Goal: Information Seeking & Learning: Find specific page/section

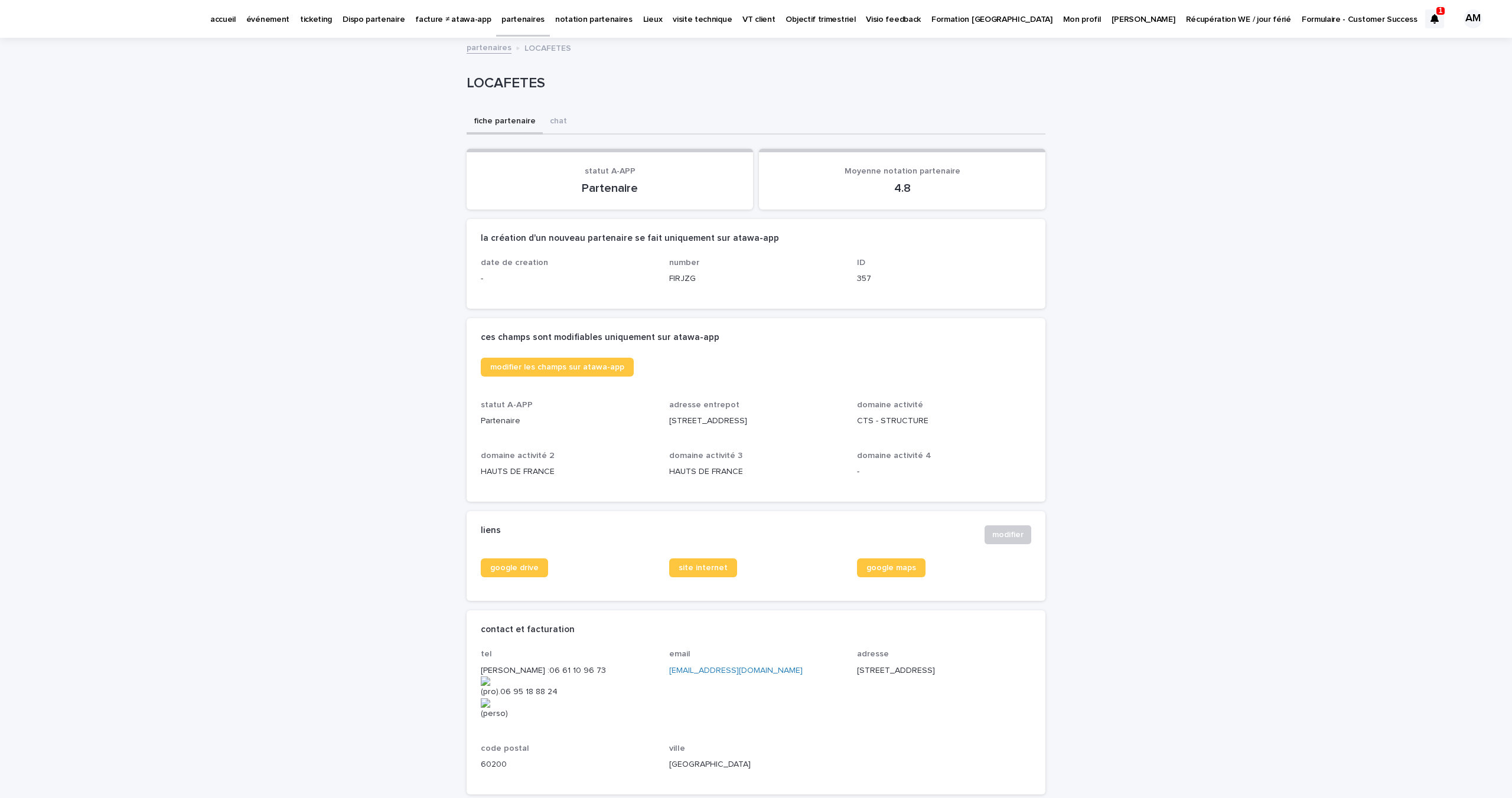
click at [501, 17] on p "partenaires" at bounding box center [523, 12] width 43 height 25
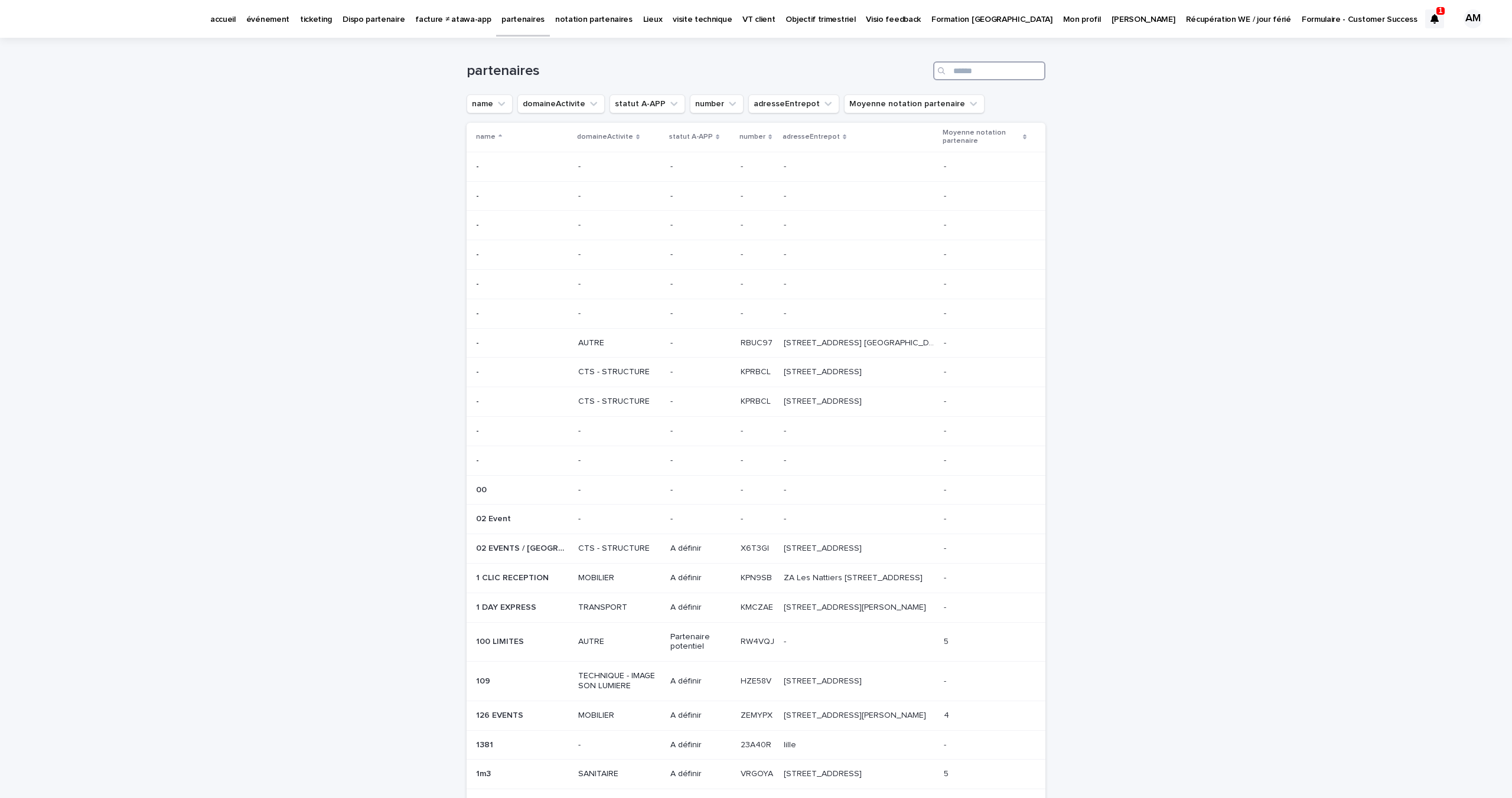
click at [972, 67] on input "Search" at bounding box center [990, 70] width 113 height 19
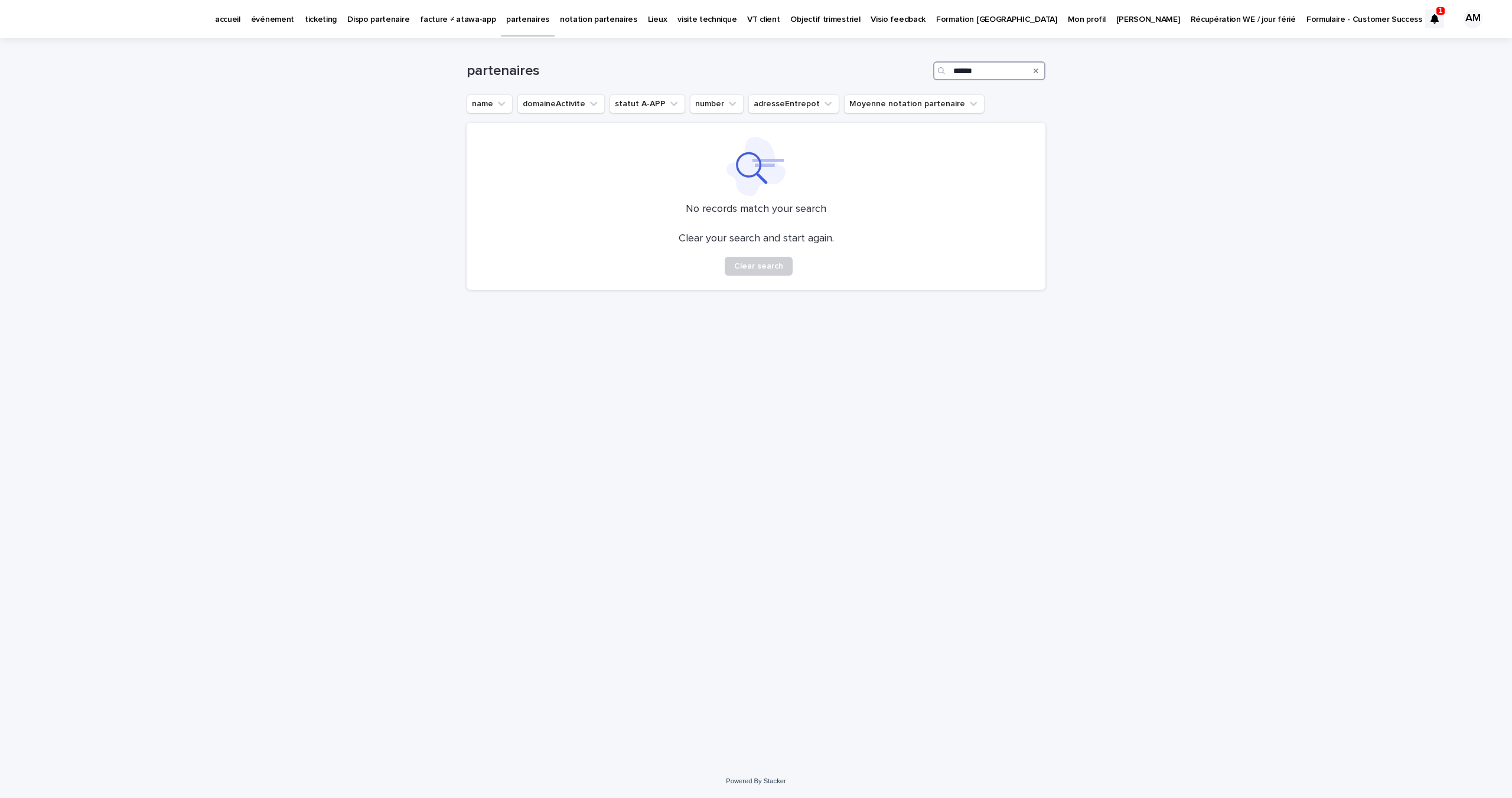
drag, startPoint x: 978, startPoint y: 71, endPoint x: 906, endPoint y: 71, distance: 72.0
click at [906, 71] on div "partenaires ******" at bounding box center [756, 70] width 579 height 19
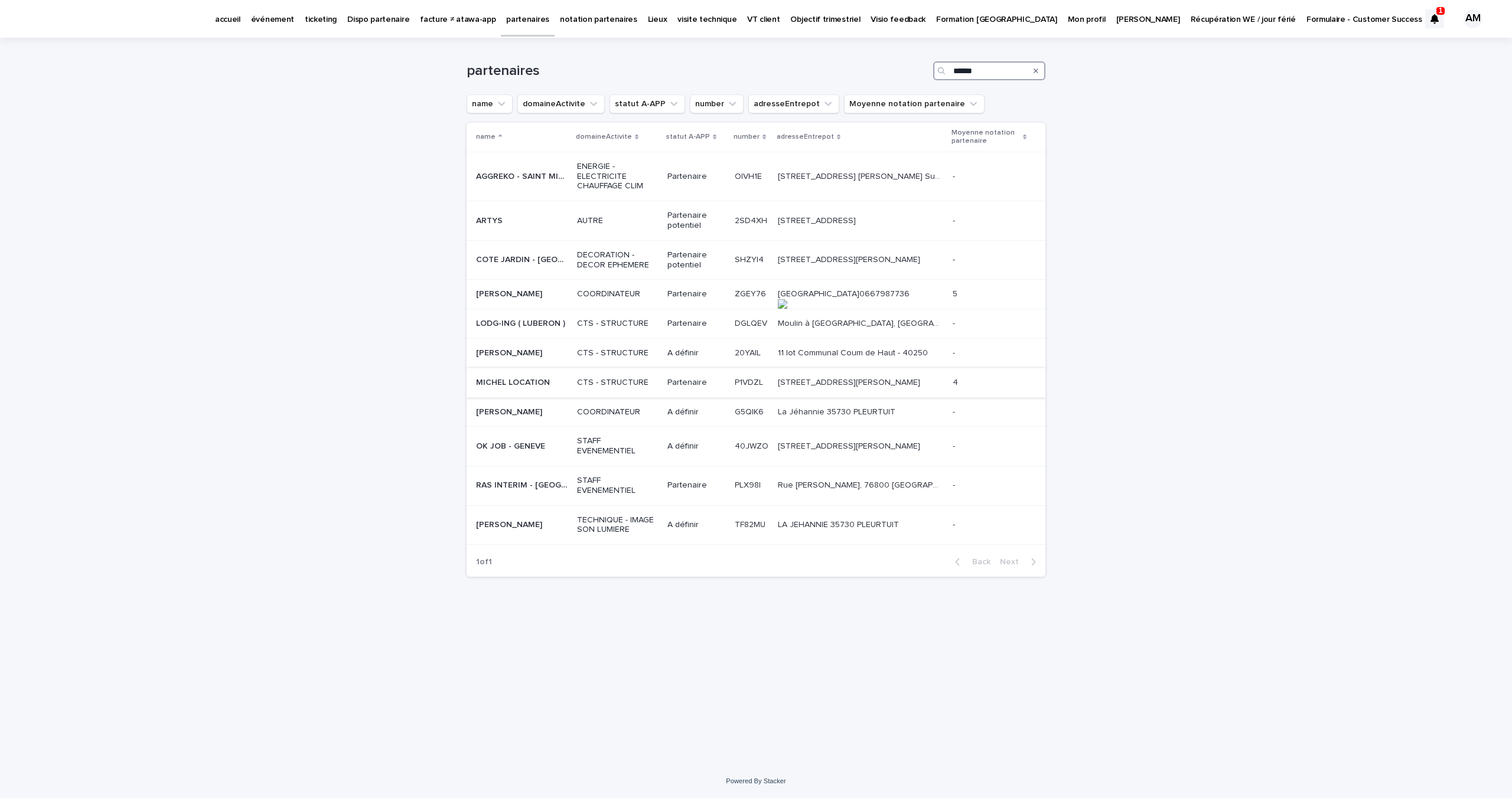
type input "******"
click at [512, 376] on p "MICHEL LOCATION" at bounding box center [513, 382] width 76 height 13
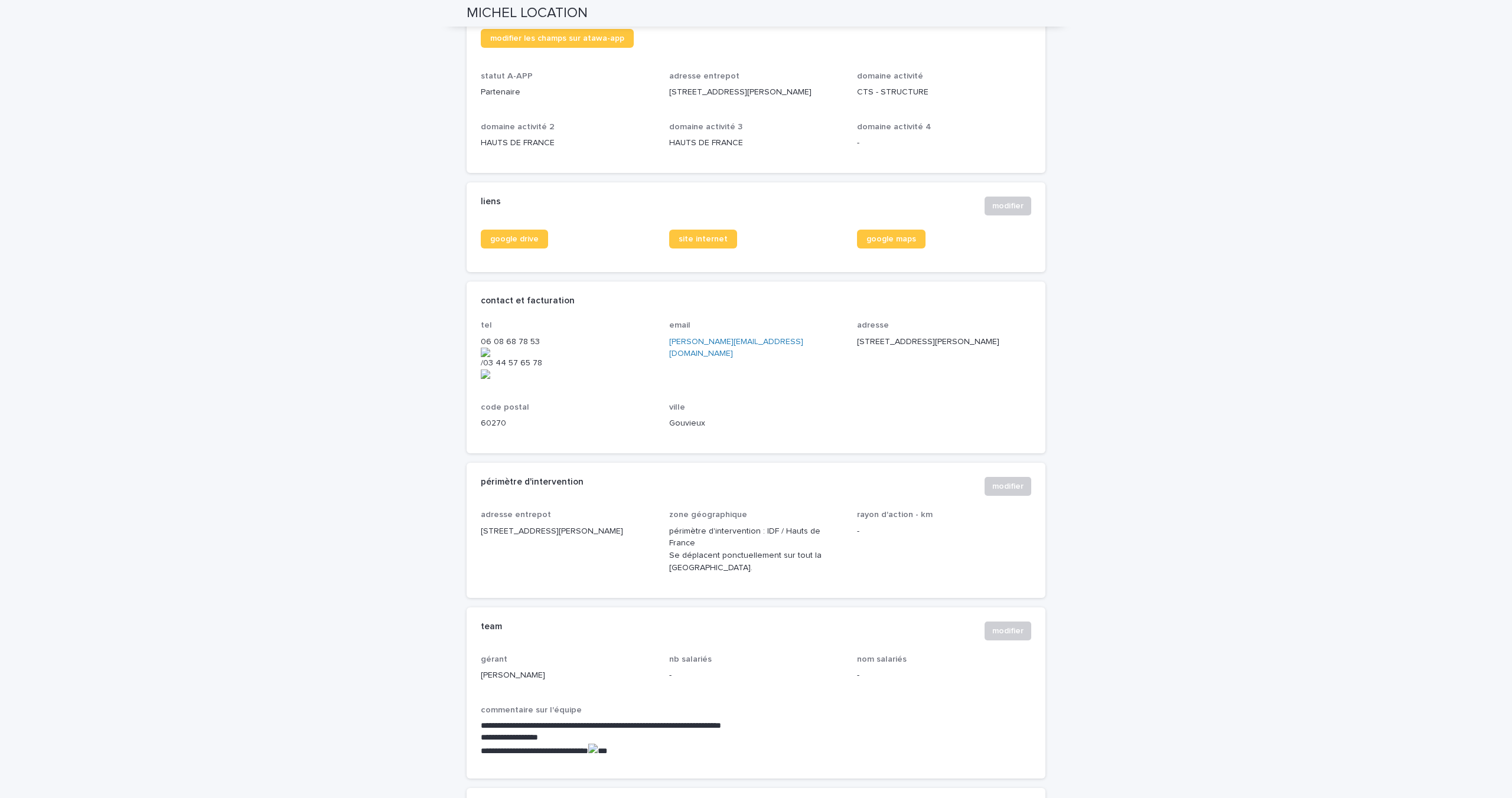
scroll to position [320, 0]
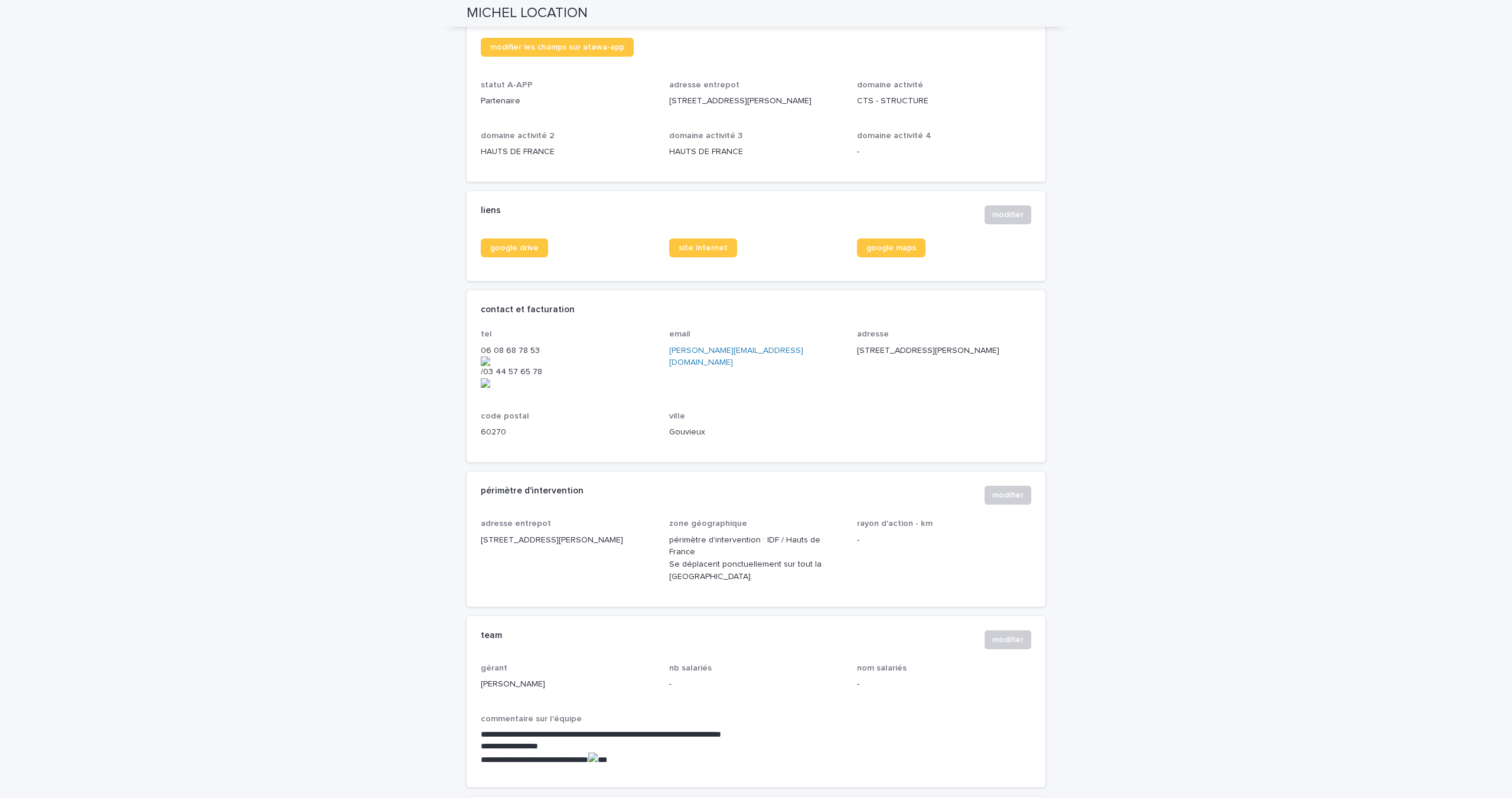
drag, startPoint x: 664, startPoint y: 102, endPoint x: 818, endPoint y: 101, distance: 154.0
click at [818, 101] on div "modifier les champs sur atawa-app statut A-APP Partenaire adresse entrepot [STR…" at bounding box center [756, 103] width 551 height 130
copy p "[STREET_ADDRESS][PERSON_NAME]"
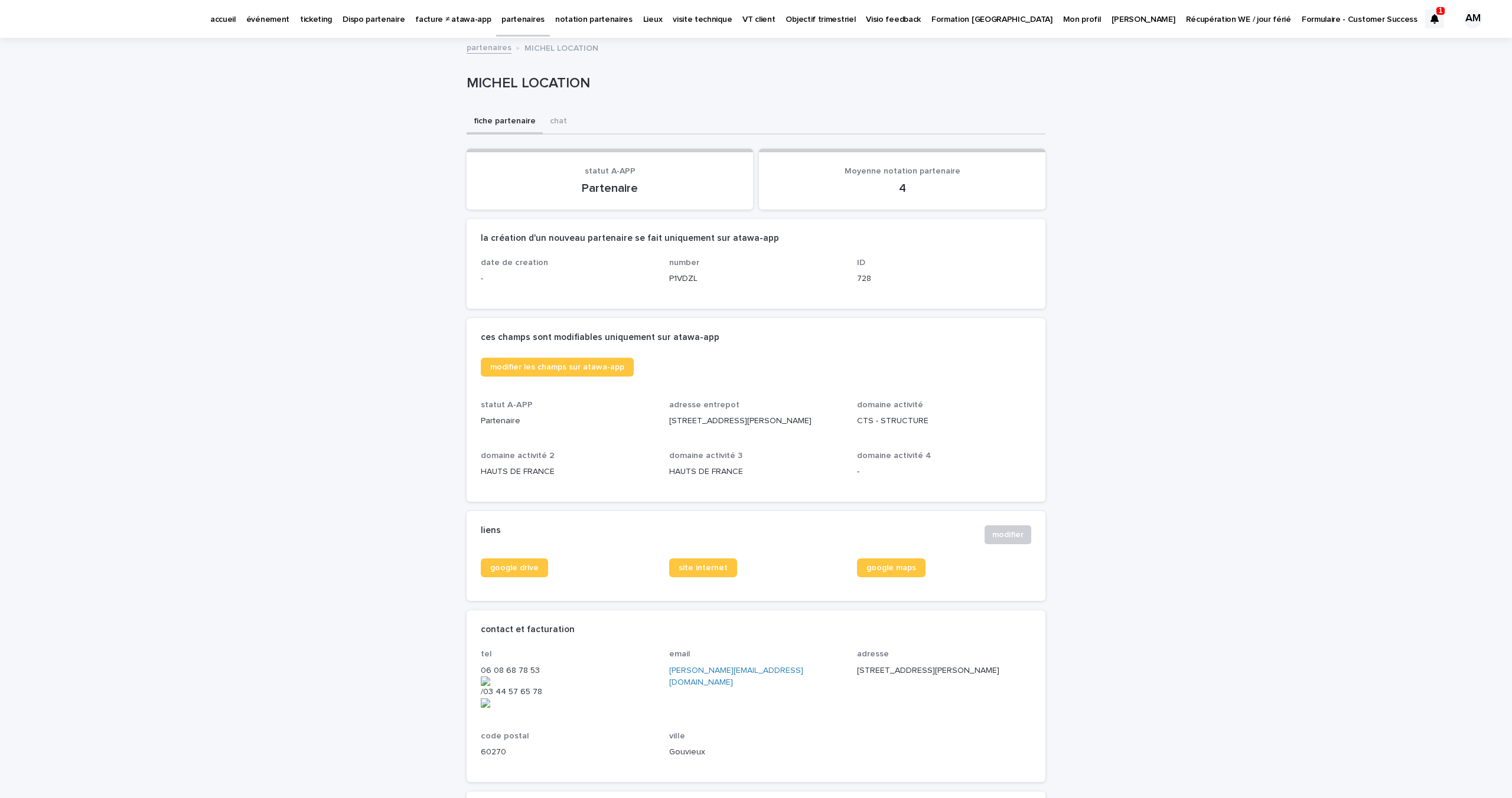
click at [517, 26] on link "partenaires" at bounding box center [523, 17] width 53 height 35
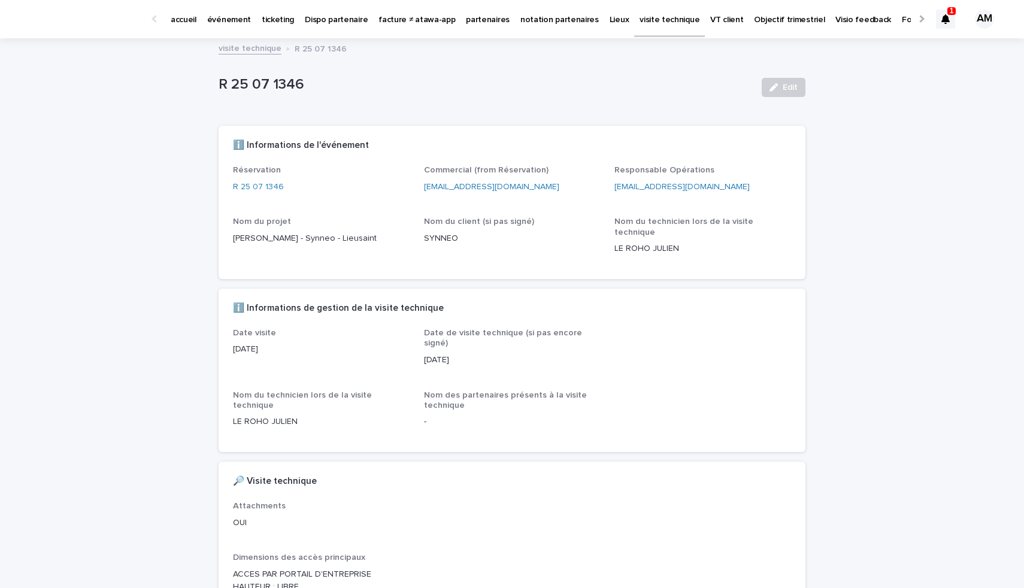
click at [227, 16] on p "événement" at bounding box center [229, 12] width 44 height 25
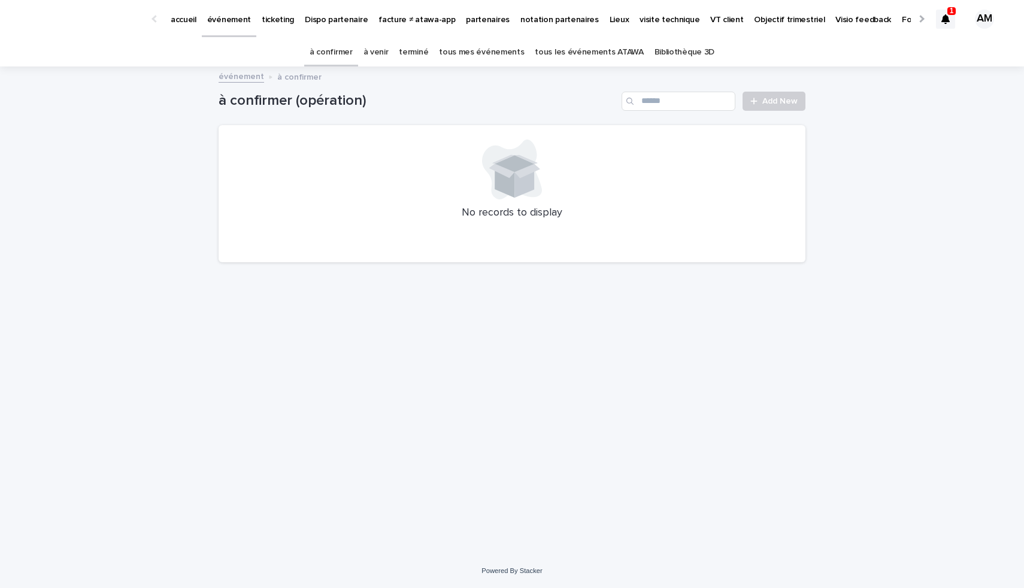
click at [372, 56] on link "à venir" at bounding box center [375, 52] width 25 height 28
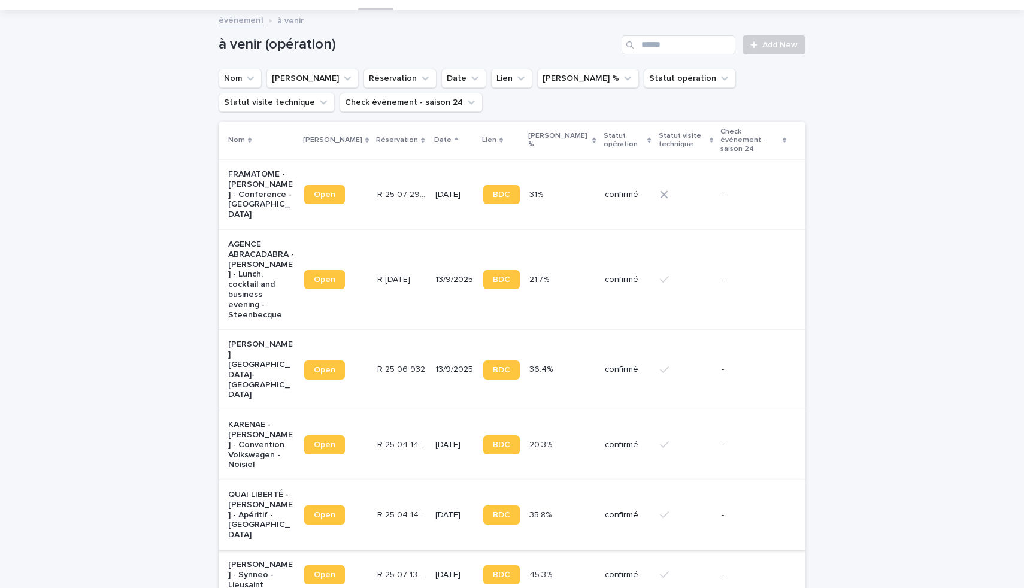
scroll to position [74, 0]
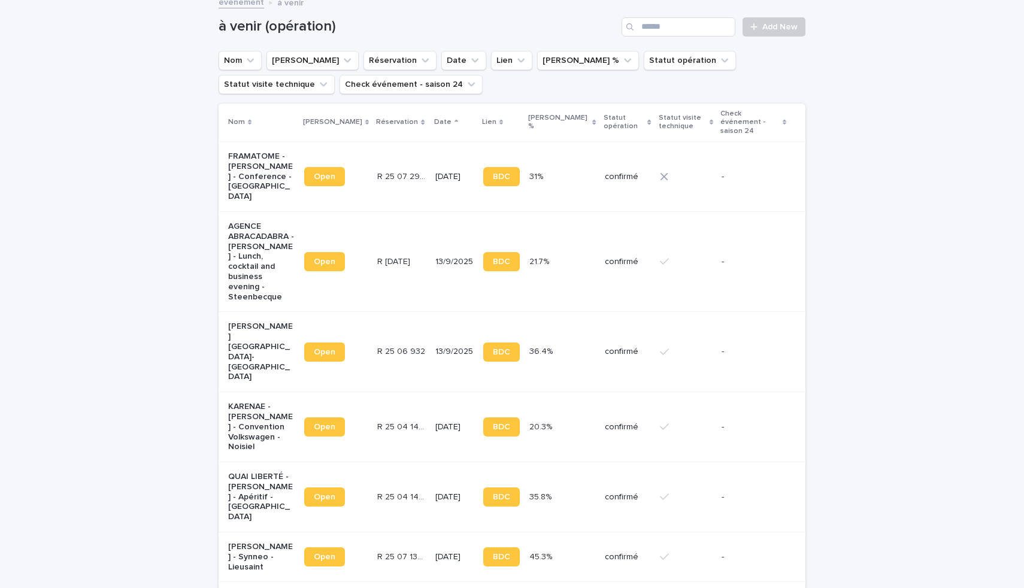
click at [228, 407] on p "KARENAE - Laura Chaffardon - Convention Volkswagen - Noisiel" at bounding box center [261, 427] width 66 height 50
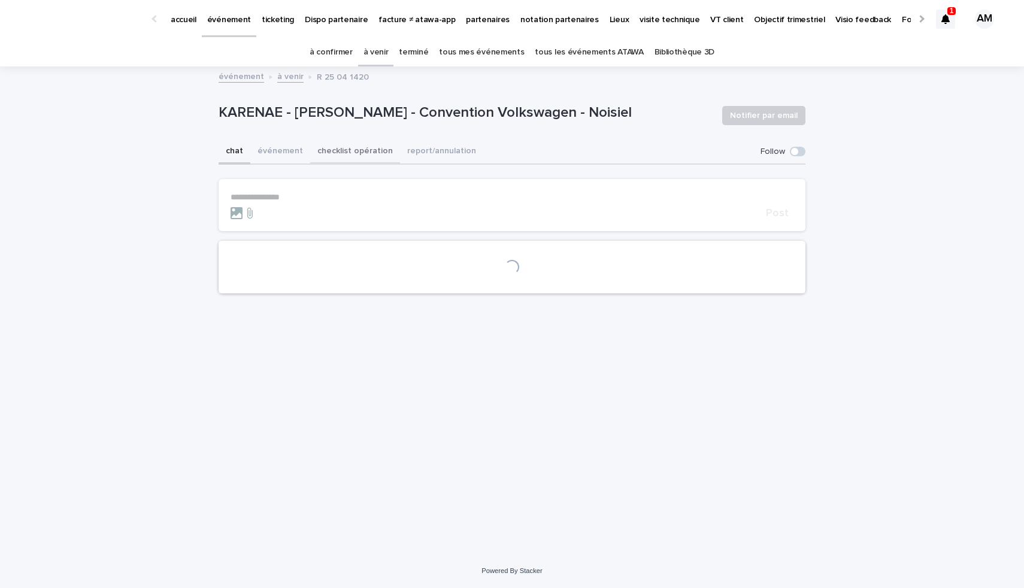
click at [347, 150] on button "checklist opération" at bounding box center [355, 151] width 90 height 25
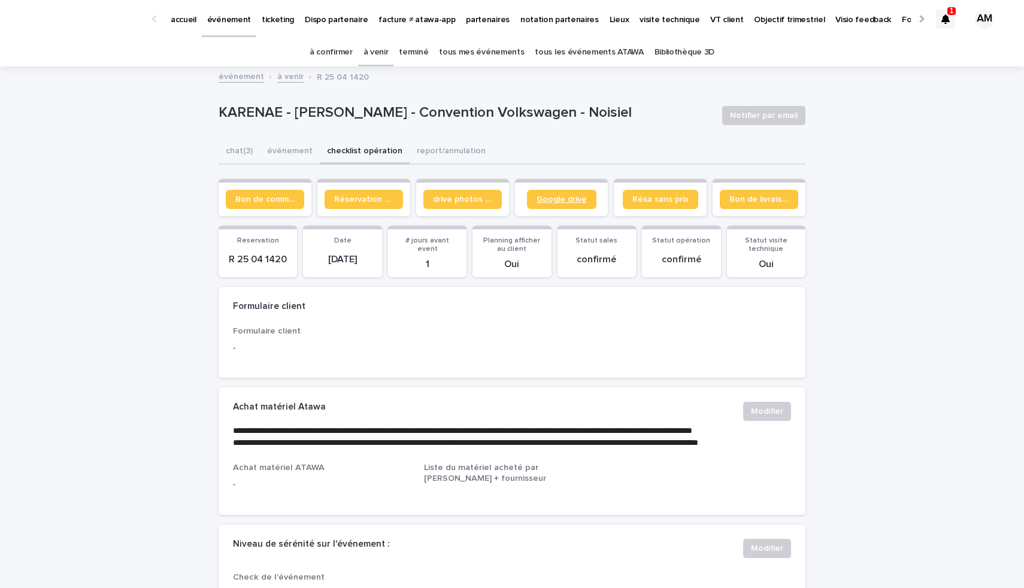
click at [545, 203] on span "Google drive" at bounding box center [561, 199] width 50 height 8
